Goal: Task Accomplishment & Management: Complete application form

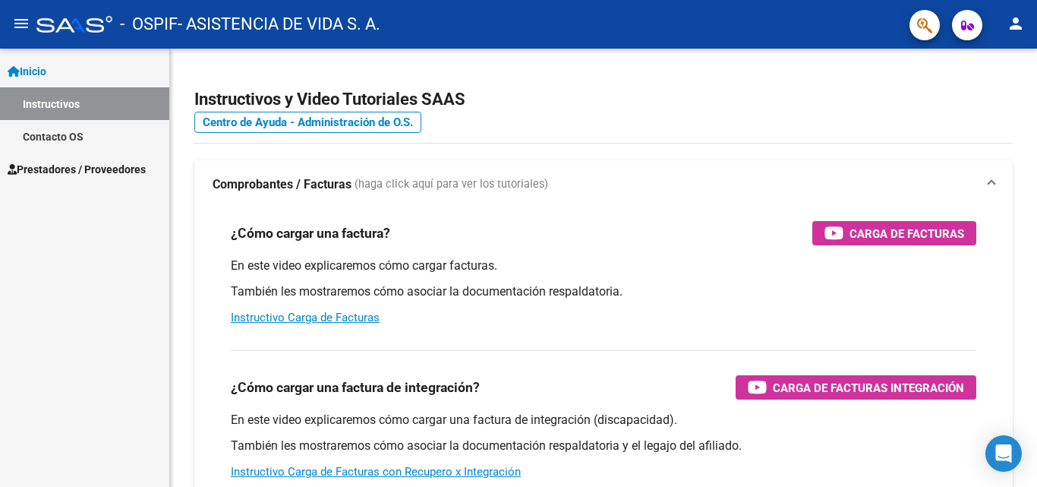
click at [100, 172] on span "Prestadores / Proveedores" at bounding box center [77, 169] width 138 height 17
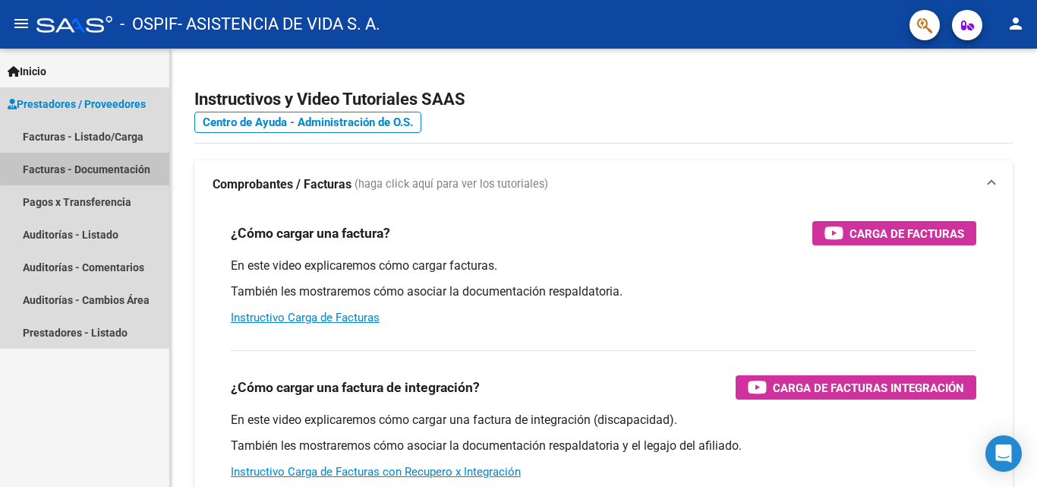
click at [137, 163] on link "Facturas - Documentación" at bounding box center [84, 169] width 169 height 33
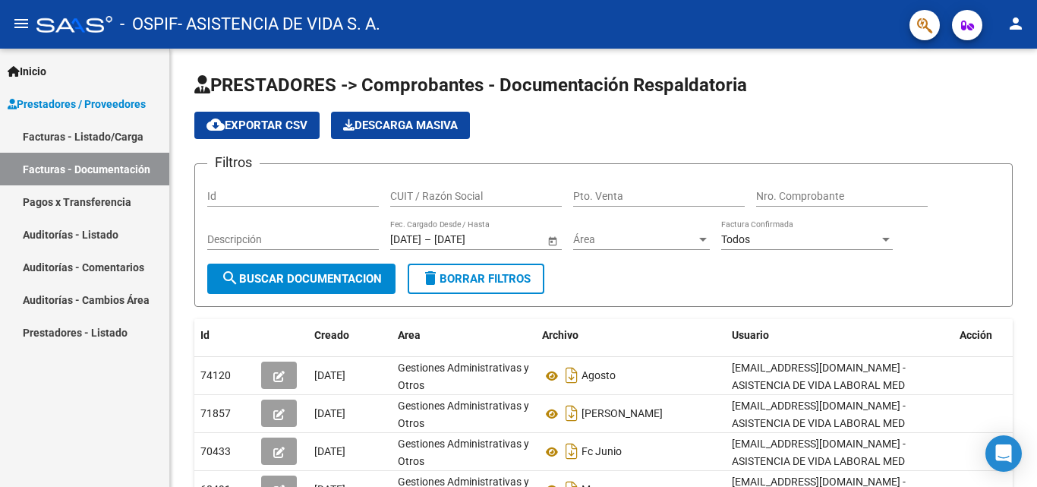
click at [137, 137] on link "Facturas - Listado/Carga" at bounding box center [84, 136] width 169 height 33
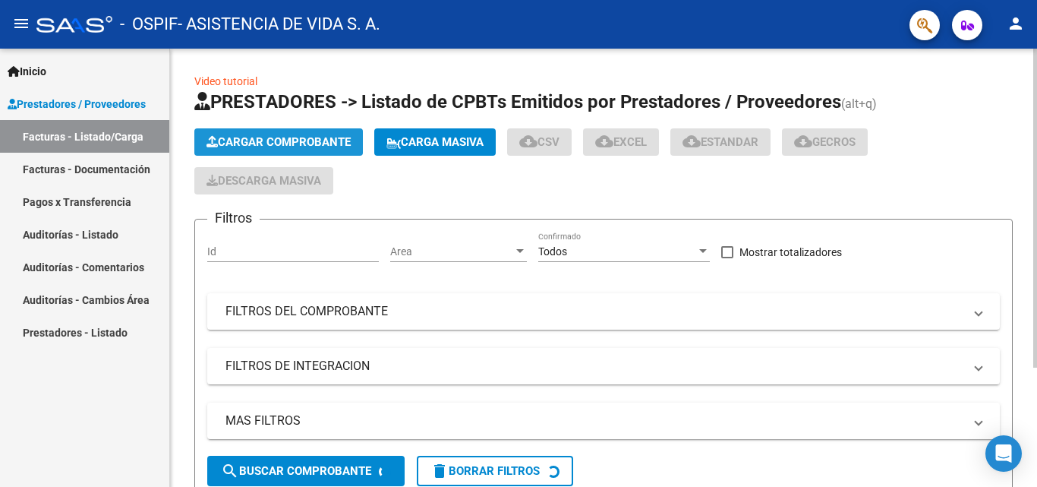
click at [306, 140] on span "Cargar Comprobante" at bounding box center [279, 142] width 144 height 14
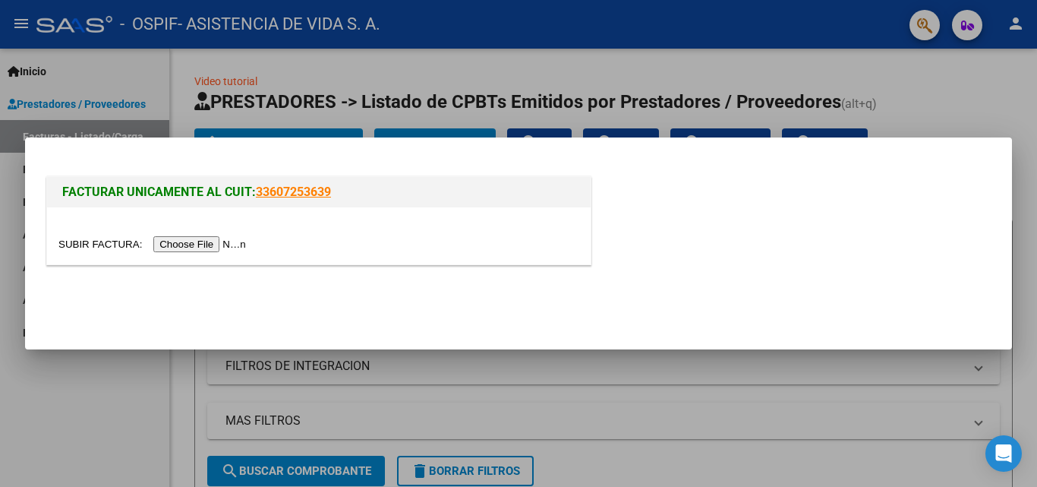
click at [217, 244] on input "file" at bounding box center [154, 244] width 192 height 16
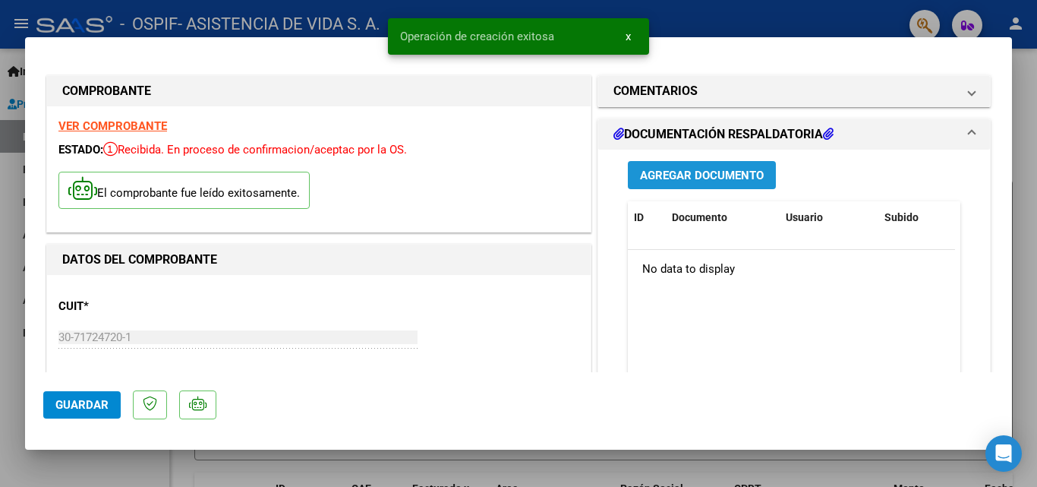
click at [760, 173] on button "Agregar Documento" at bounding box center [702, 175] width 148 height 28
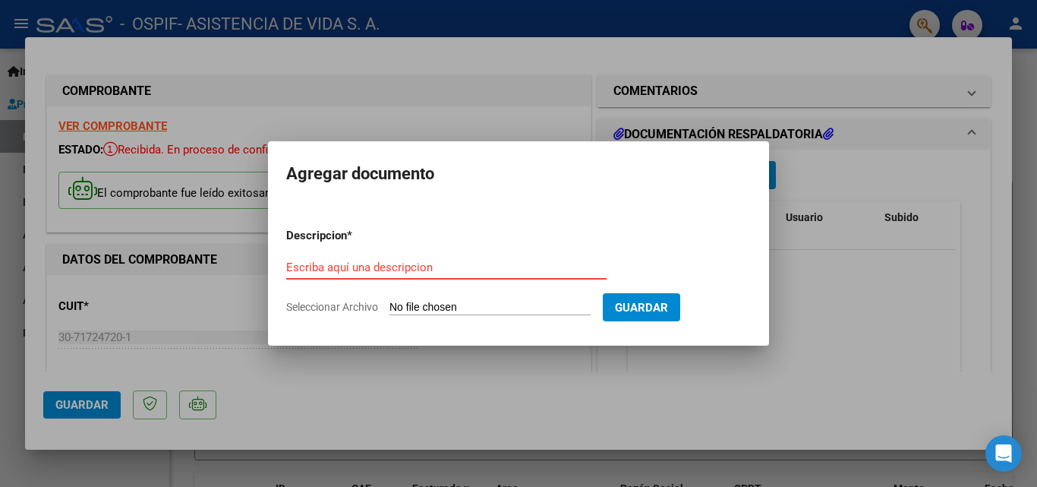
click at [382, 268] on input "Escriba aquí una descripcion" at bounding box center [446, 268] width 321 height 14
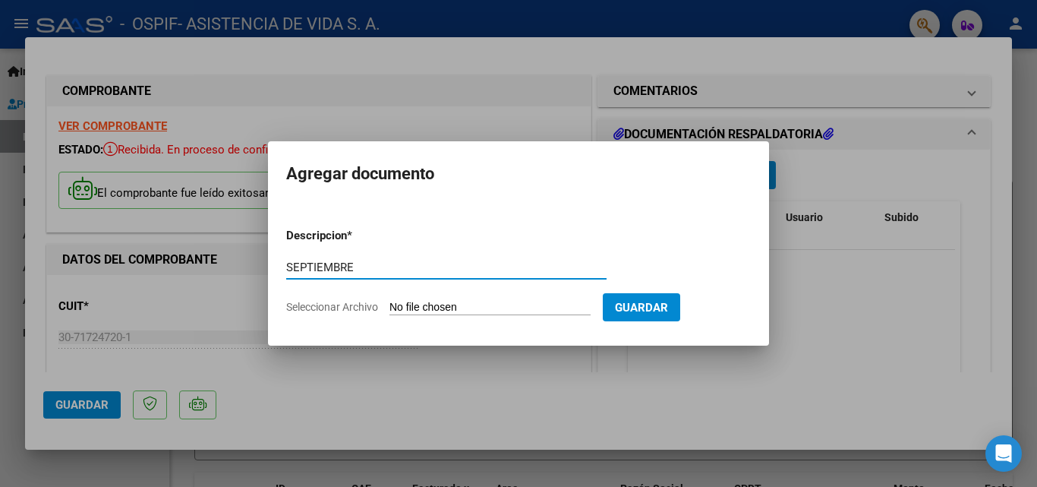
type input "SEPTIEMBRE"
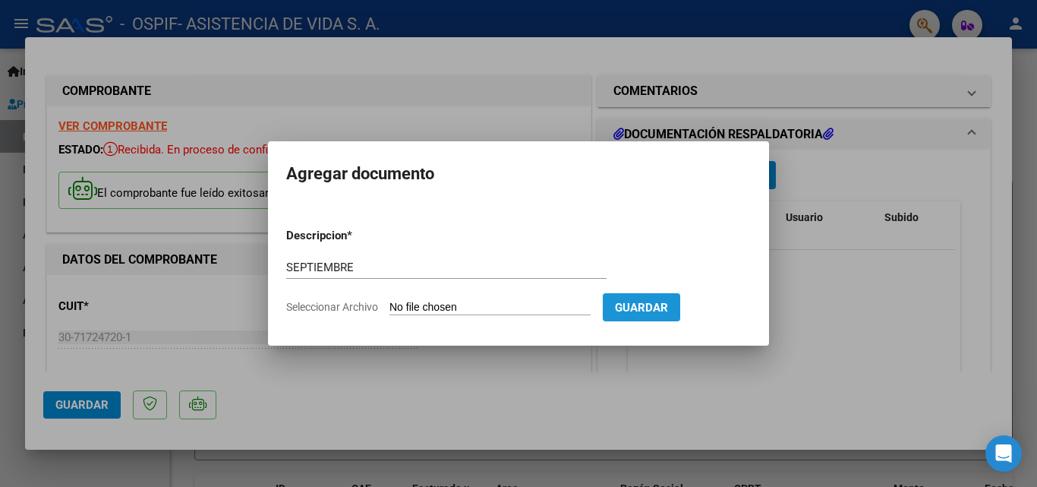
click at [675, 317] on button "Guardar" at bounding box center [641, 307] width 77 height 28
click at [668, 302] on span "Guardar" at bounding box center [641, 308] width 53 height 14
click at [526, 305] on input "Seleccionar Archivo" at bounding box center [490, 308] width 201 height 14
type input "C:\fakepath\detalle_prest_ospifibrocemento01-09-2025_30-09-2025.pdf"
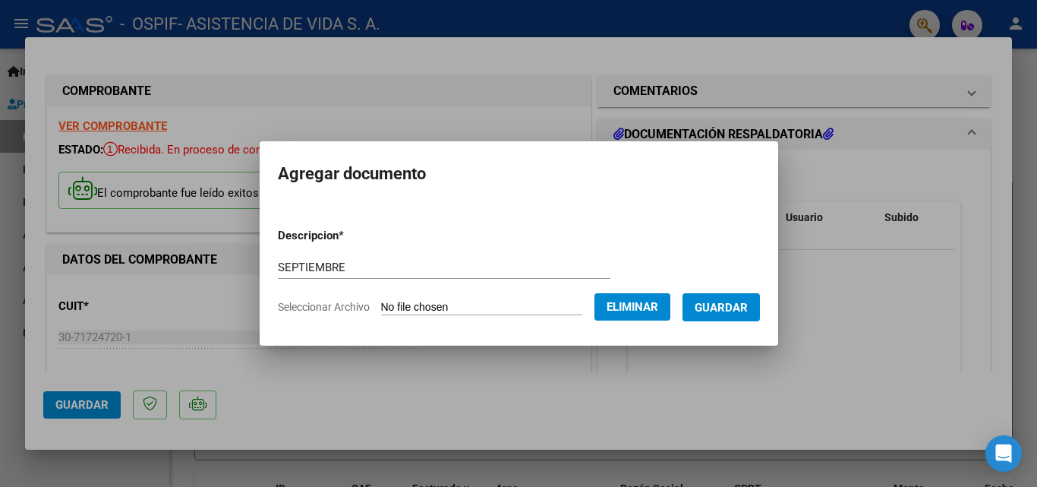
click at [719, 301] on span "Guardar" at bounding box center [721, 308] width 53 height 14
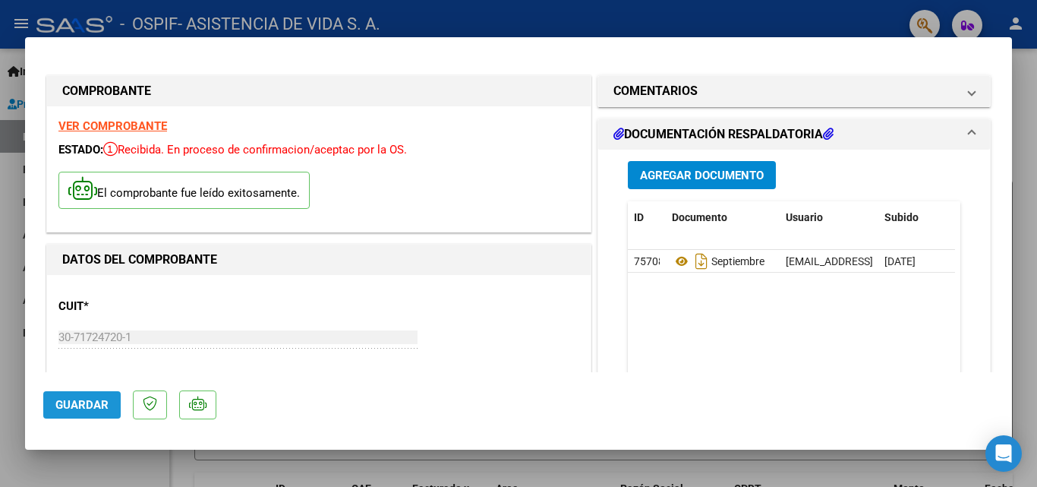
drag, startPoint x: 61, startPoint y: 397, endPoint x: 70, endPoint y: 401, distance: 9.9
click at [63, 398] on span "Guardar" at bounding box center [81, 405] width 53 height 14
